Goal: Find contact information: Find contact information

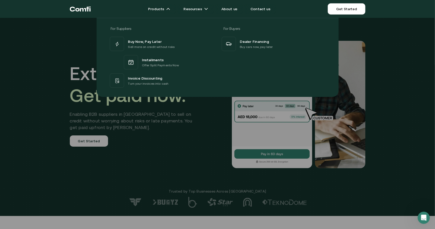
click at [140, 161] on div at bounding box center [217, 132] width 435 height 229
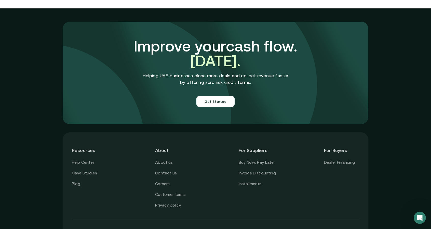
scroll to position [1792, 0]
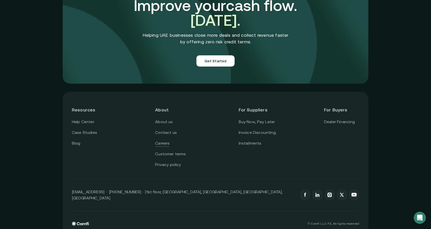
click at [160, 140] on link "Careers" at bounding box center [162, 143] width 15 height 7
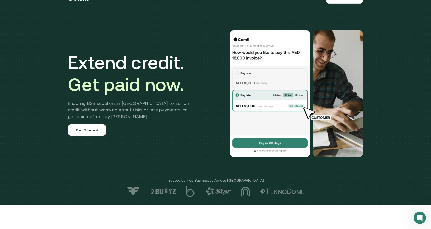
scroll to position [0, 0]
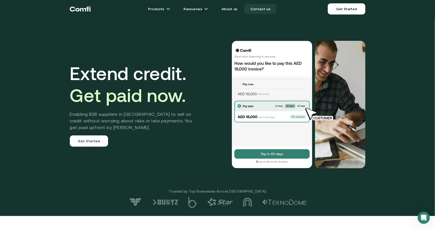
click at [258, 9] on link "Contact us" at bounding box center [260, 9] width 32 height 10
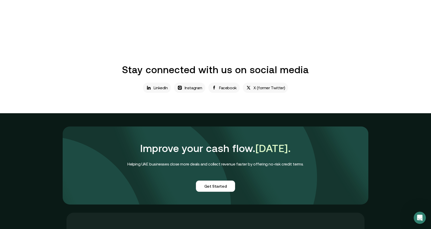
scroll to position [286, 0]
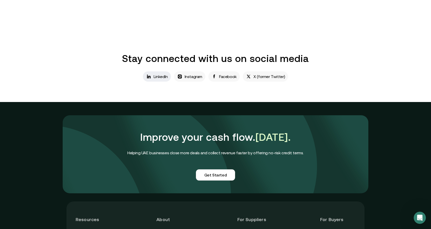
click at [166, 80] on p "LinkedIn" at bounding box center [161, 76] width 14 height 6
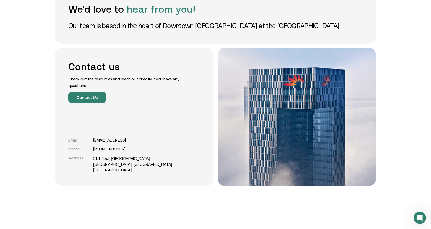
scroll to position [0, 0]
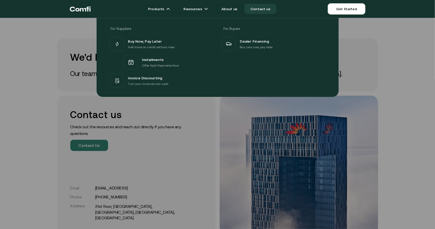
click at [82, 10] on icon "Return to the top of the Comfi home page" at bounding box center [80, 8] width 21 height 15
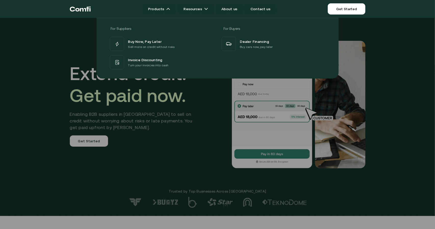
click at [160, 177] on div at bounding box center [217, 132] width 435 height 229
